Goal: Check status: Check status

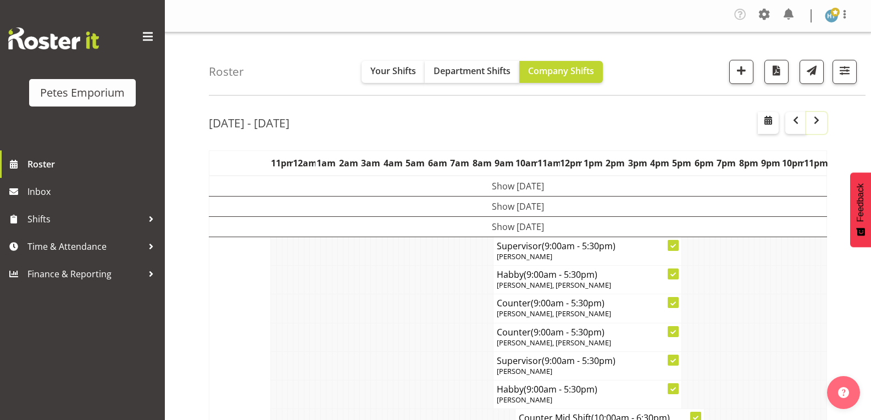
click at [822, 122] on span "button" at bounding box center [816, 120] width 13 height 13
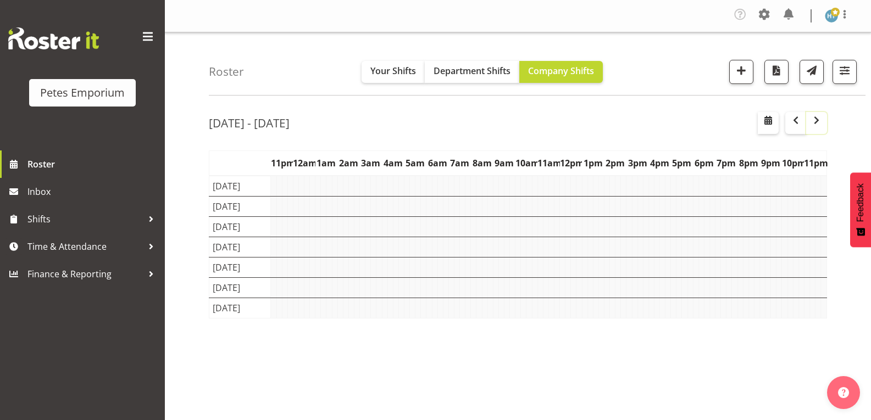
click at [822, 122] on span "button" at bounding box center [816, 120] width 13 height 13
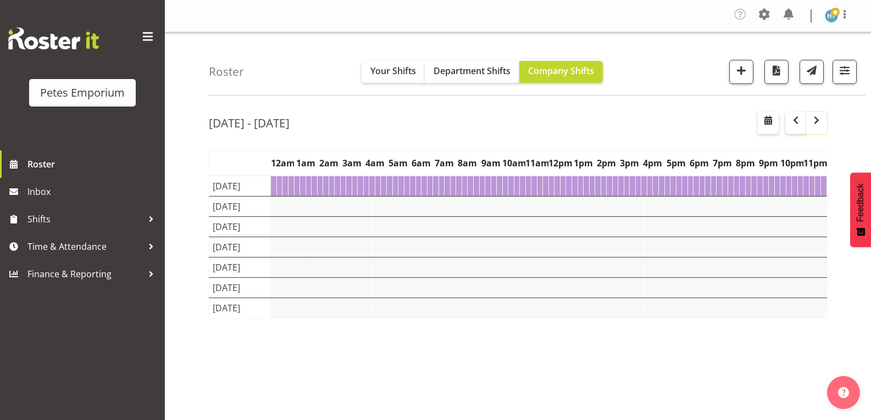
click at [822, 122] on span "button" at bounding box center [816, 120] width 13 height 13
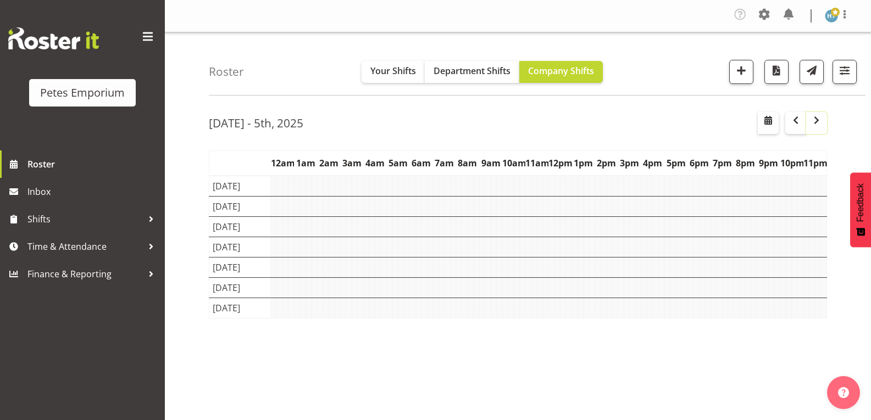
click at [822, 122] on span "button" at bounding box center [816, 120] width 13 height 13
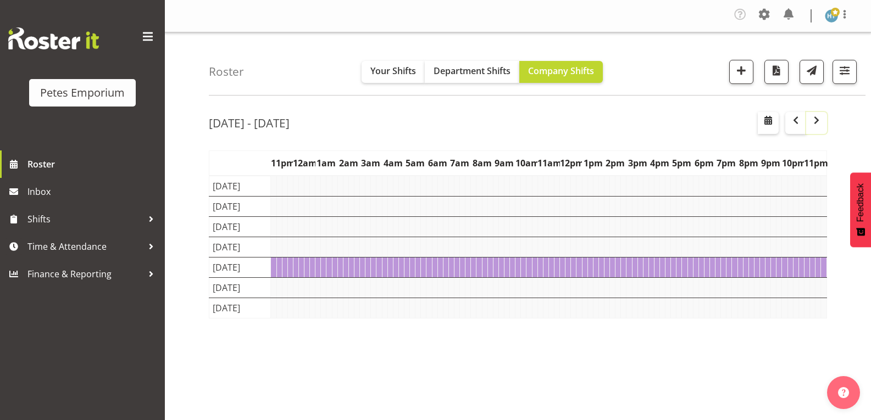
click at [822, 122] on span "button" at bounding box center [816, 120] width 13 height 13
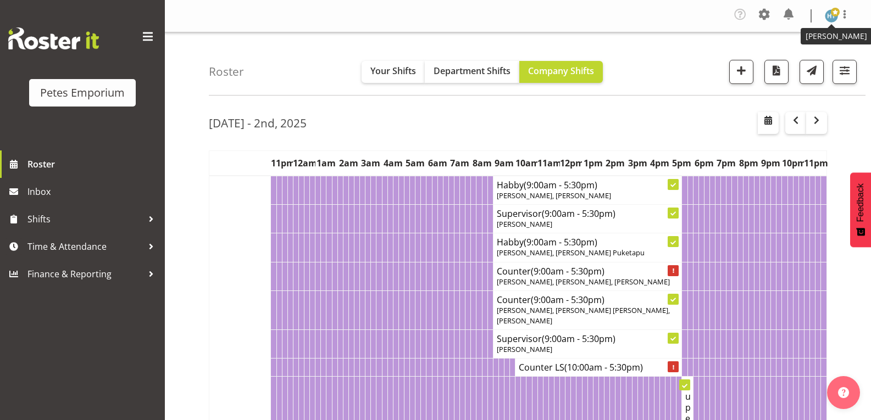
click at [829, 13] on img at bounding box center [830, 15] width 13 height 13
click at [787, 59] on link "Log Out" at bounding box center [797, 61] width 105 height 20
